Goal: Task Accomplishment & Management: Use online tool/utility

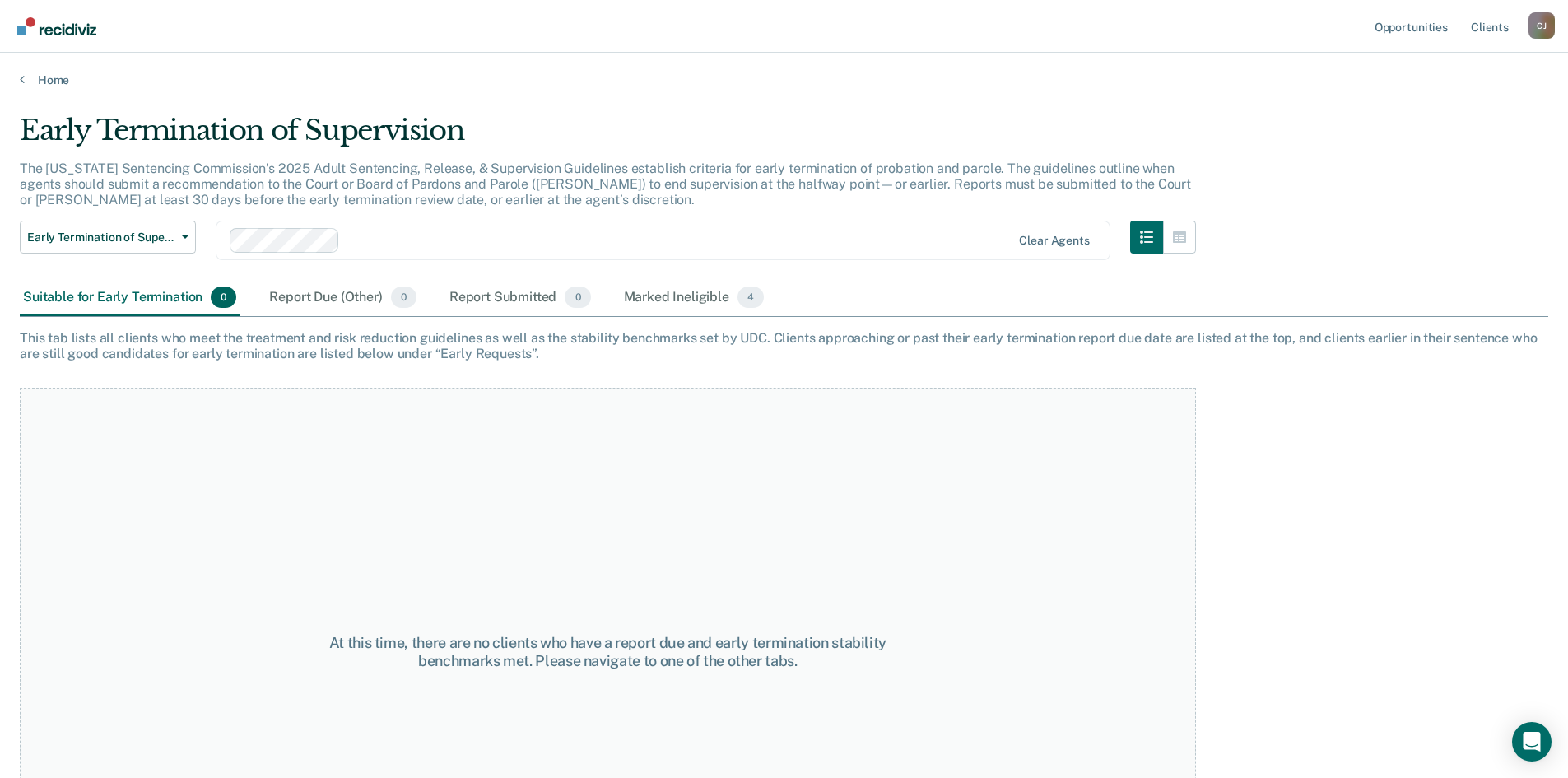
click at [168, 294] on div "Suitable for Early Termination 0" at bounding box center [129, 298] width 219 height 37
click at [106, 298] on div "Suitable for Early Termination 0" at bounding box center [129, 298] width 219 height 37
click at [684, 299] on div "Marked Ineligible 4" at bounding box center [694, 298] width 147 height 37
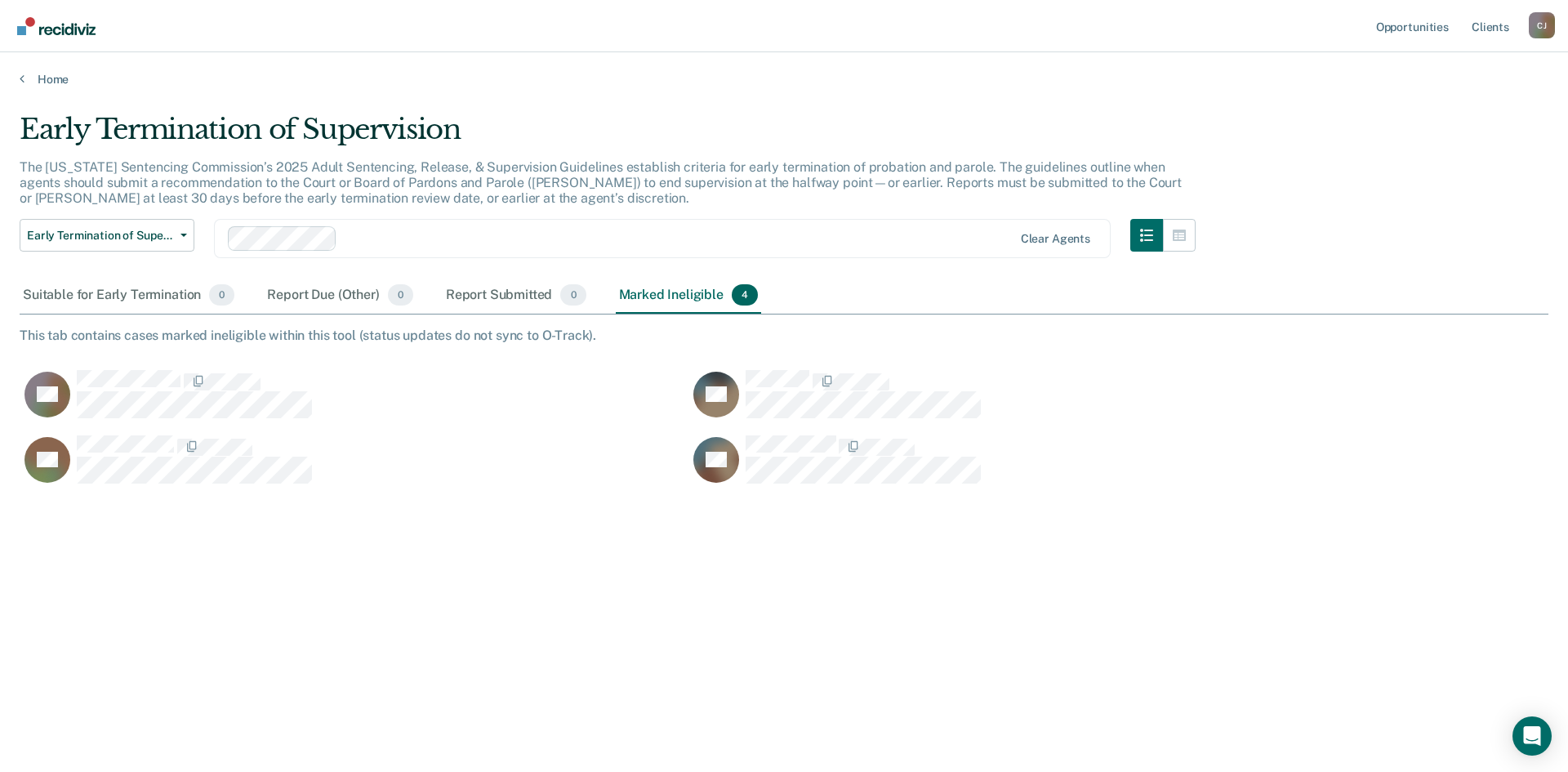
scroll to position [524, 1517]
click at [1538, 27] on div "[PERSON_NAME]" at bounding box center [1542, 25] width 26 height 26
click at [1438, 106] on link "Log Out" at bounding box center [1476, 107] width 132 height 13
